Goal: Task Accomplishment & Management: Manage account settings

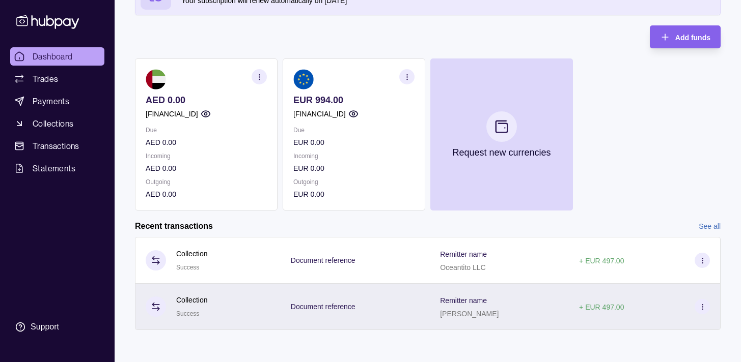
scroll to position [82, 0]
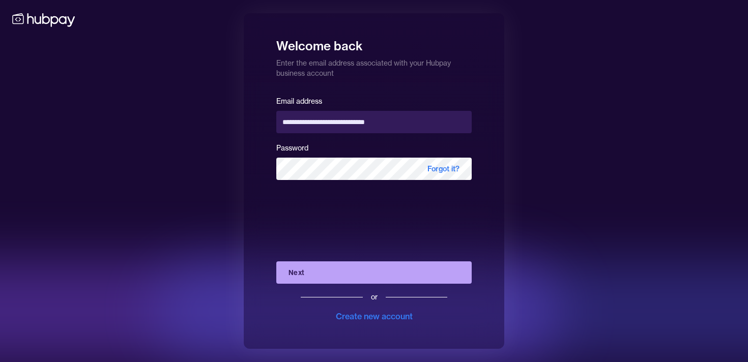
click at [340, 273] on button "Next" at bounding box center [373, 273] width 195 height 22
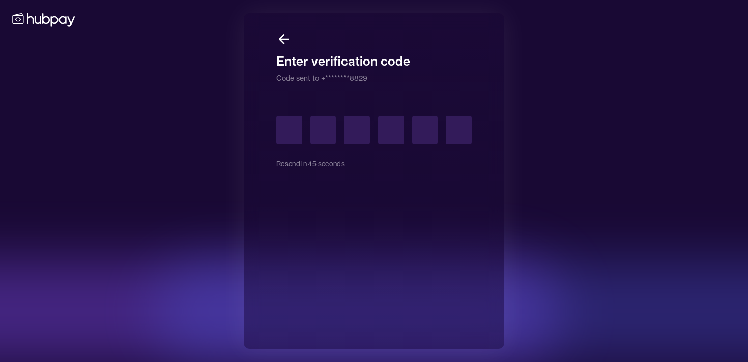
type input "*"
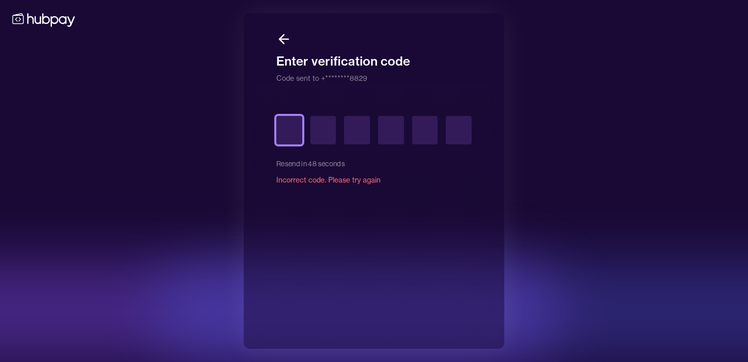
type input "*"
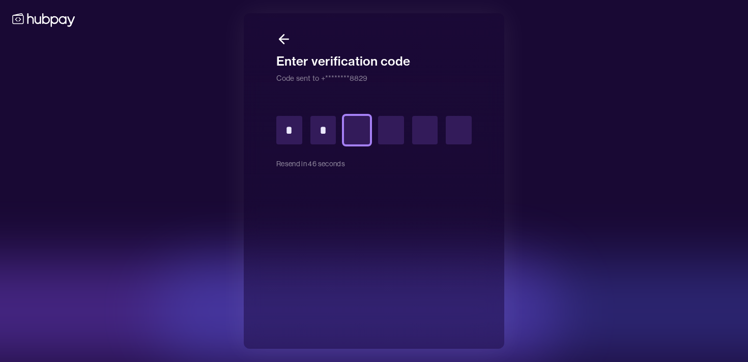
type input "*"
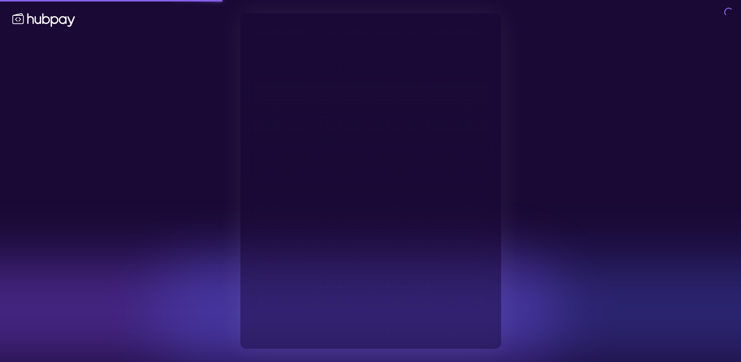
type input "**********"
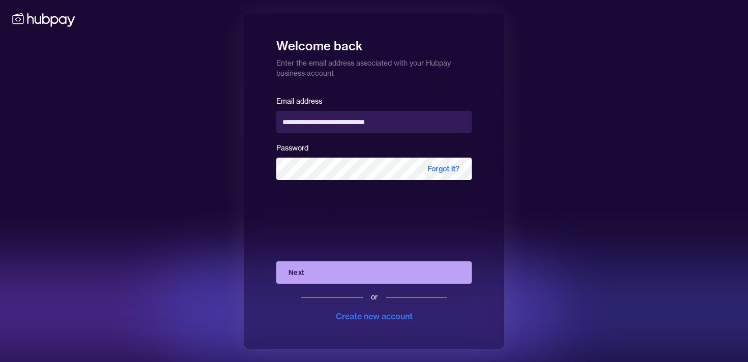
click at [319, 270] on button "Next" at bounding box center [373, 273] width 195 height 22
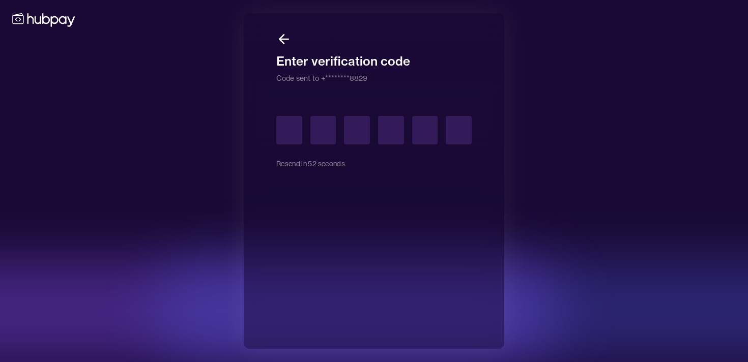
type input "*"
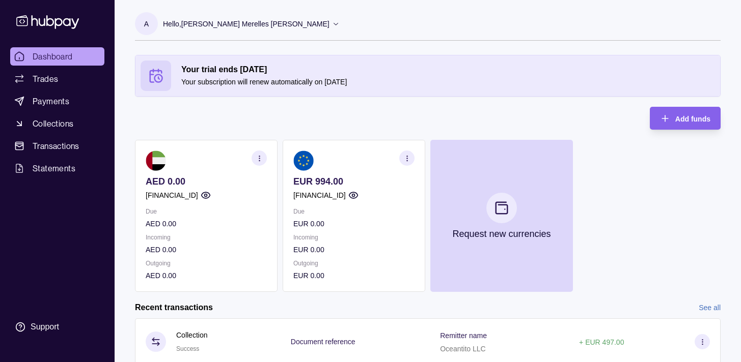
scroll to position [82, 0]
